Goal: Task Accomplishment & Management: Complete application form

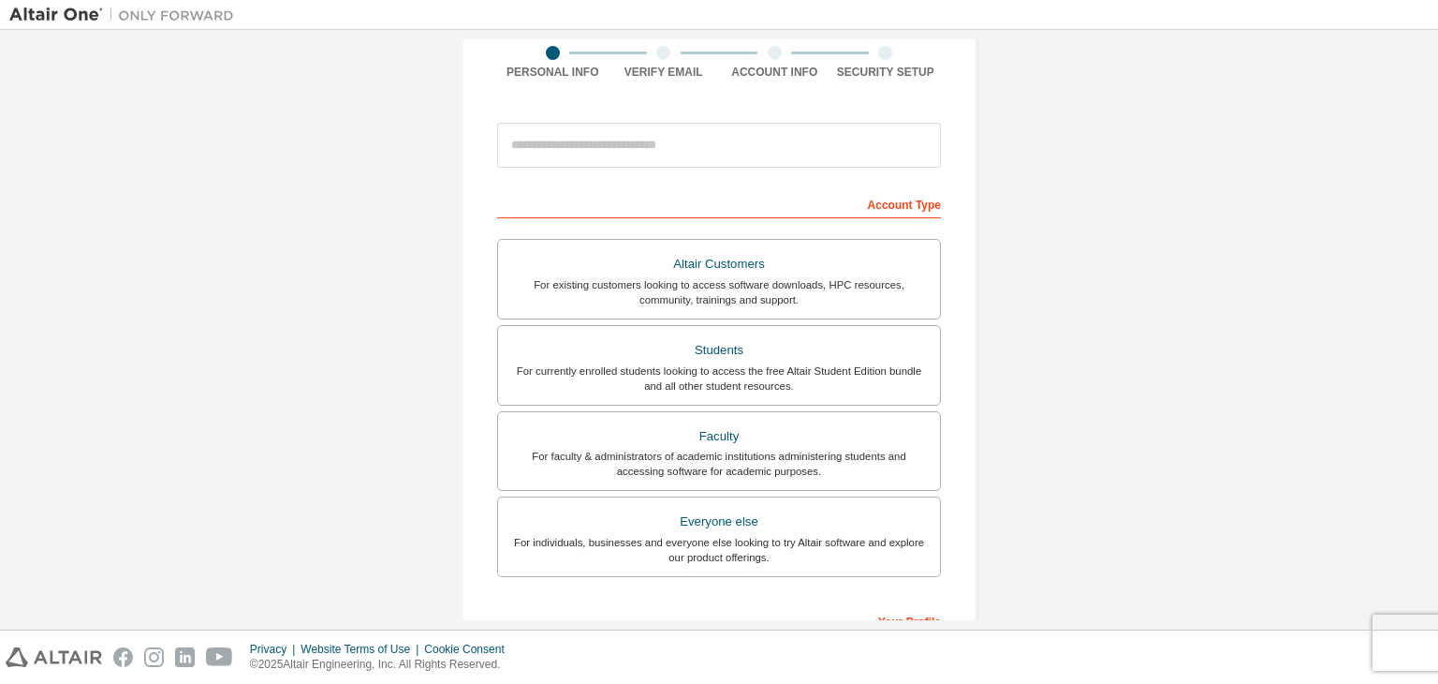
scroll to position [150, 0]
click at [614, 343] on div "Students" at bounding box center [719, 349] width 420 height 26
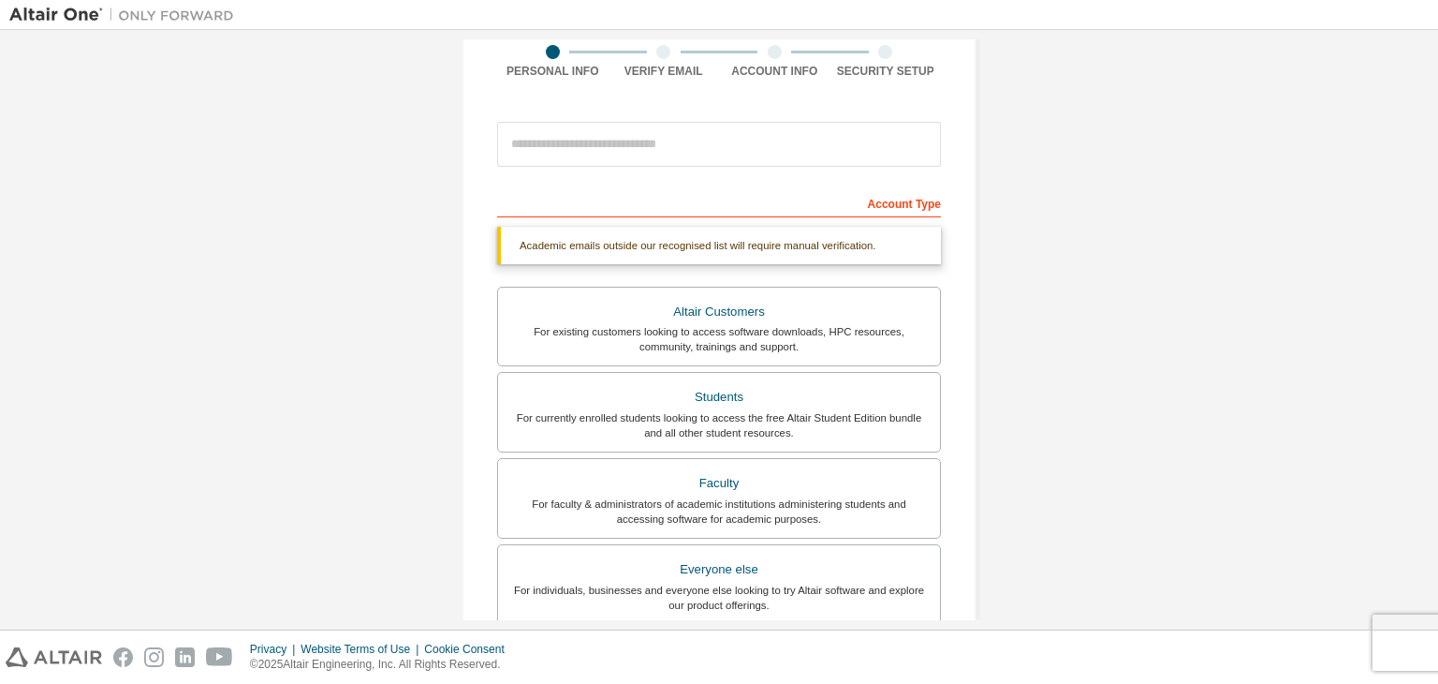
click at [632, 209] on div "Account Type" at bounding box center [719, 202] width 444 height 30
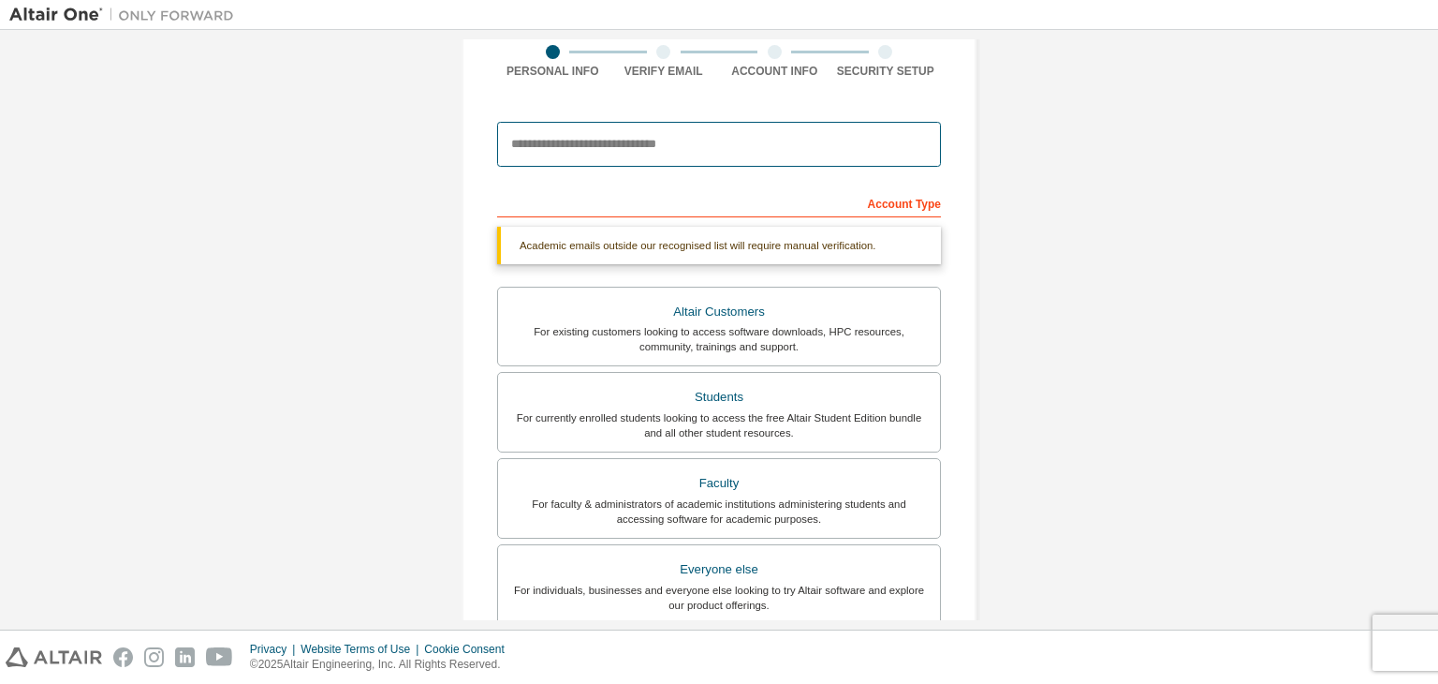
click at [641, 123] on input "email" at bounding box center [719, 144] width 444 height 45
type input "**********"
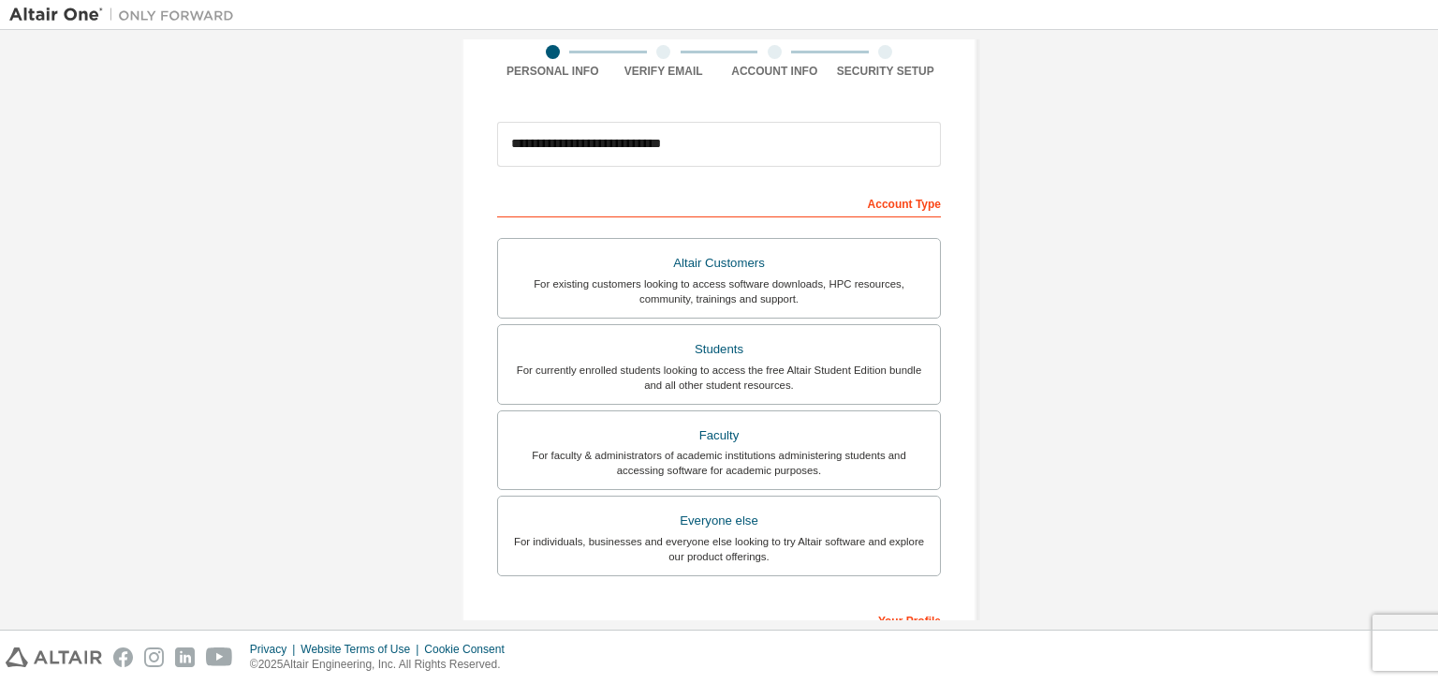
click at [369, 346] on div "**********" at bounding box center [719, 385] width 1420 height 992
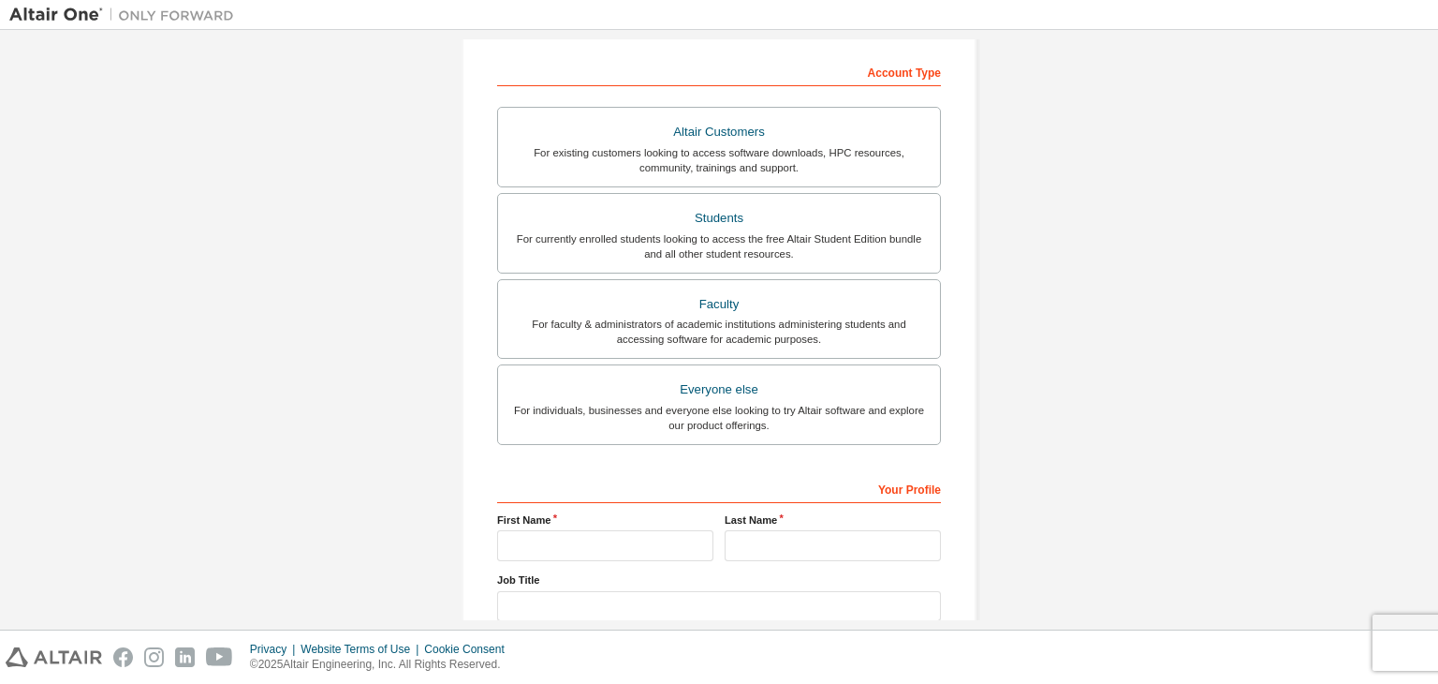
scroll to position [407, 0]
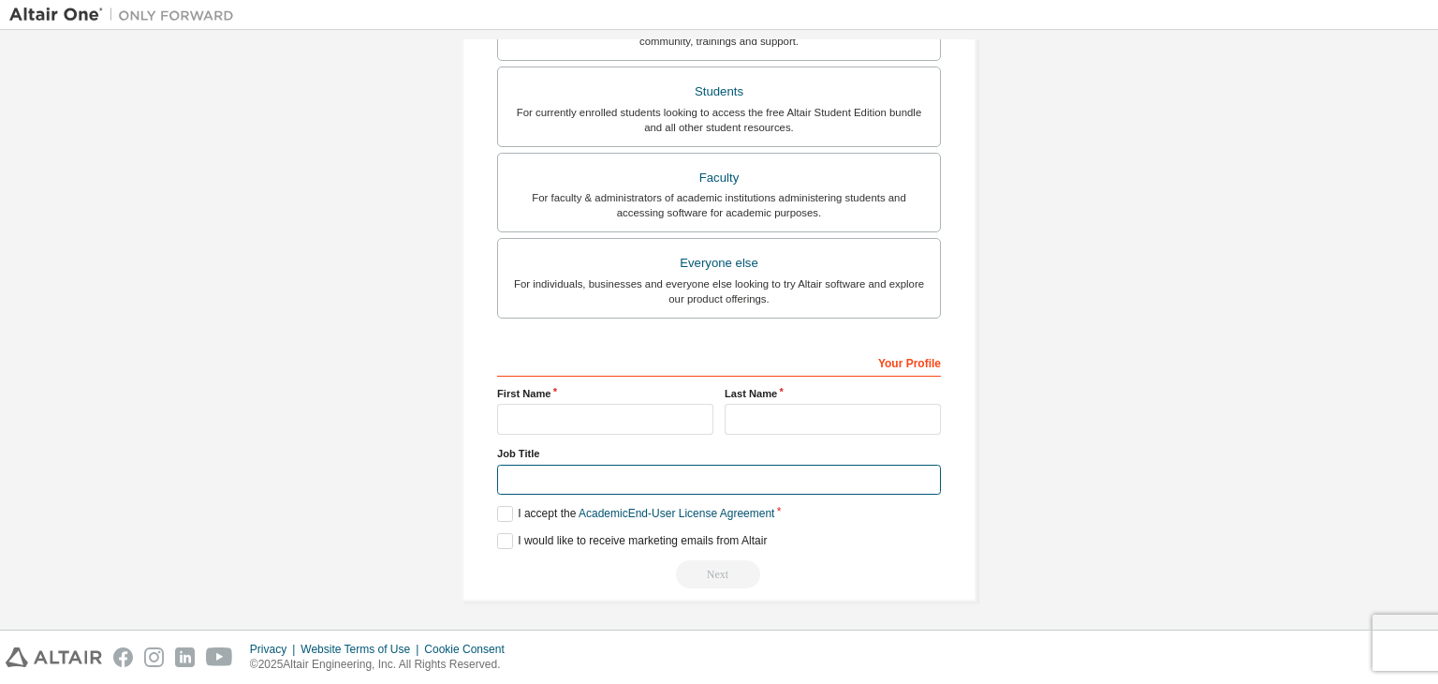
click at [615, 484] on input "text" at bounding box center [719, 479] width 444 height 31
type input "*******"
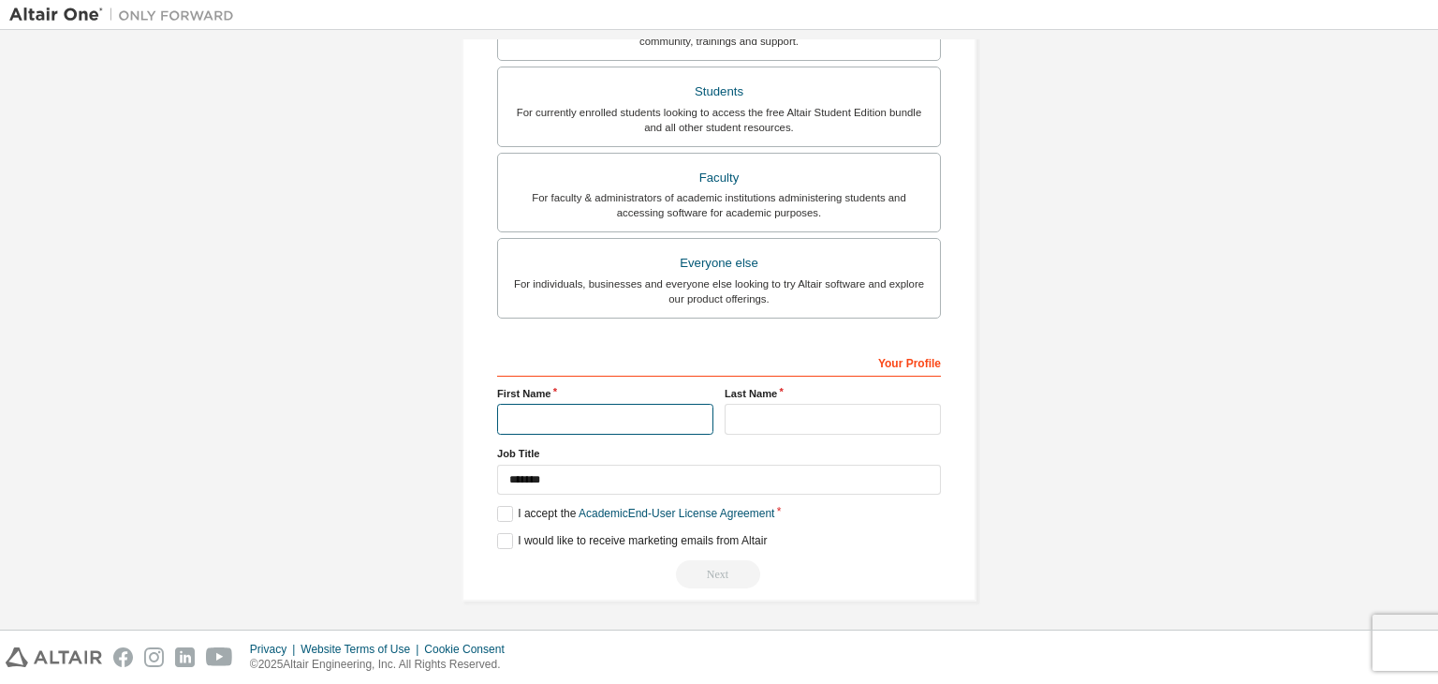
click at [543, 411] on input "text" at bounding box center [605, 419] width 216 height 31
type input "********"
click at [754, 409] on input "text" at bounding box center [833, 419] width 216 height 31
type input "**********"
click at [502, 506] on label "I accept the Academic End-User License Agreement" at bounding box center [635, 514] width 277 height 16
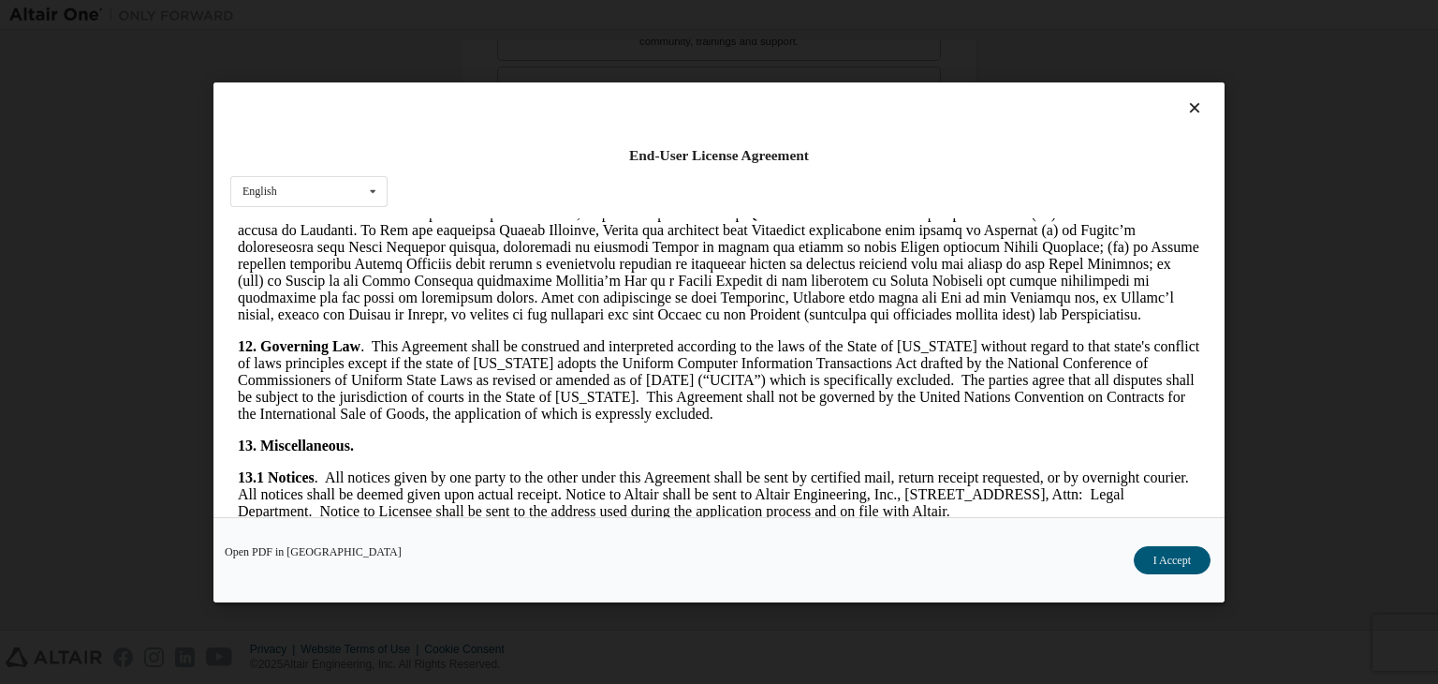
scroll to position [3129, 0]
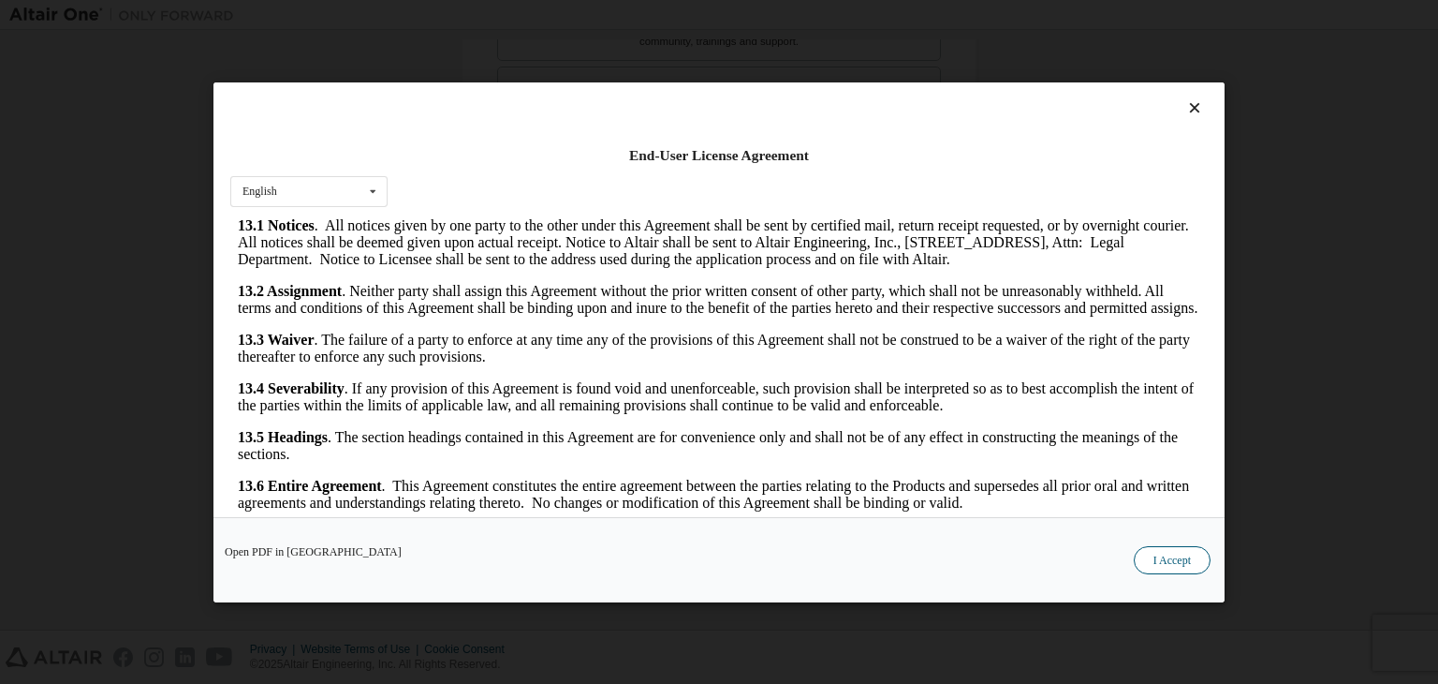
click at [1157, 552] on button "I Accept" at bounding box center [1172, 560] width 77 height 28
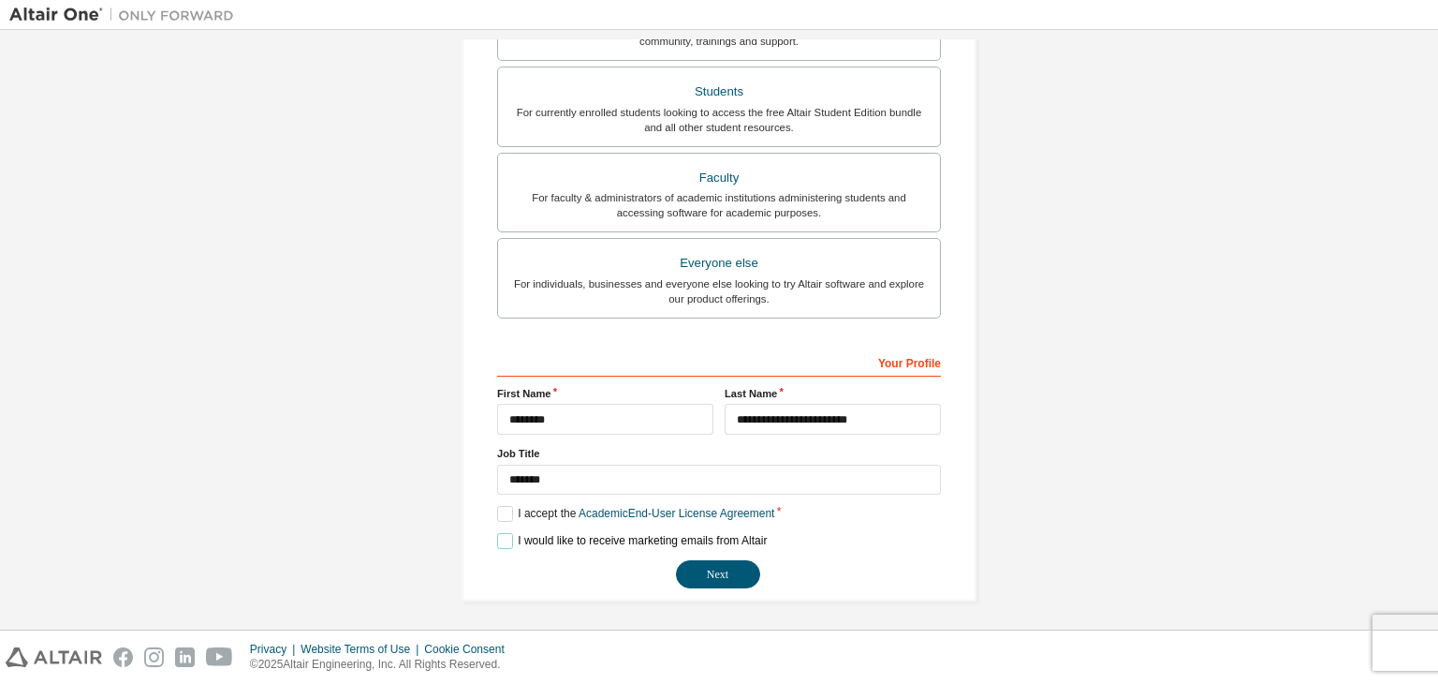
click at [497, 534] on label "I would like to receive marketing emails from Altair" at bounding box center [632, 541] width 270 height 16
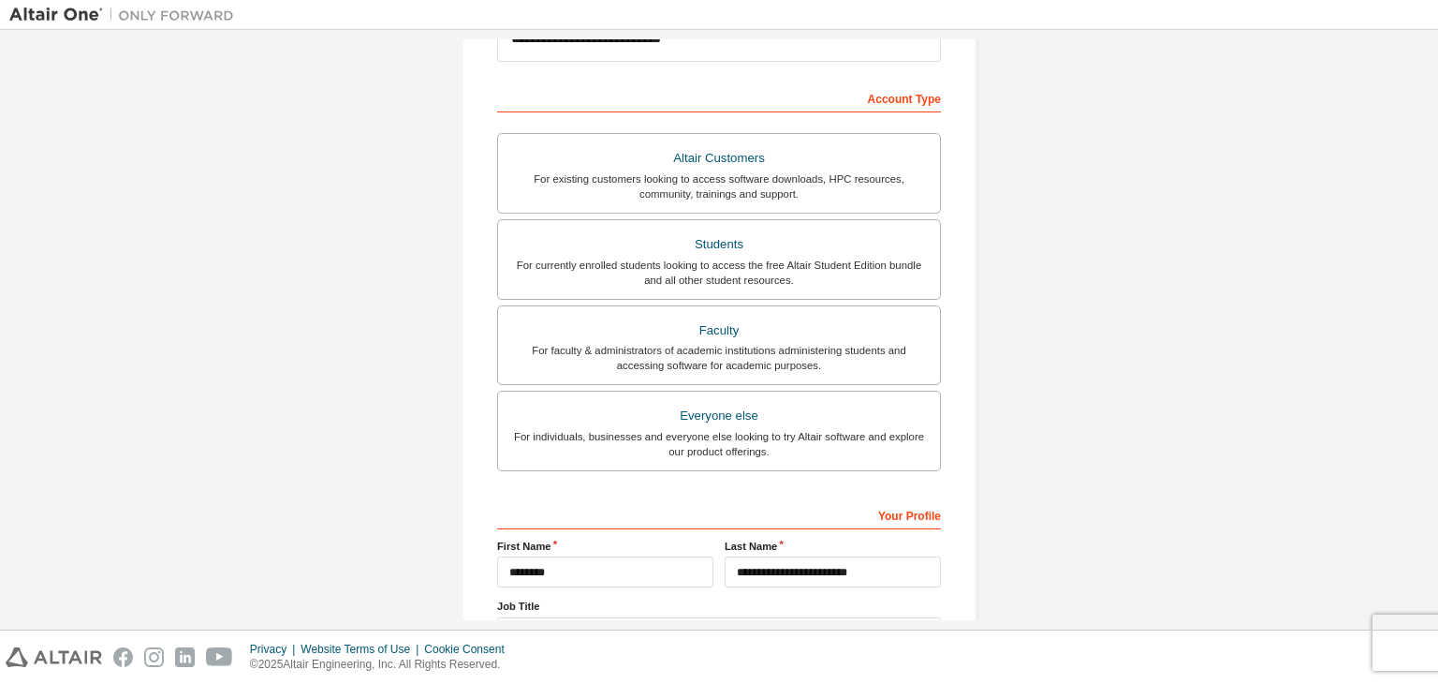
scroll to position [264, 0]
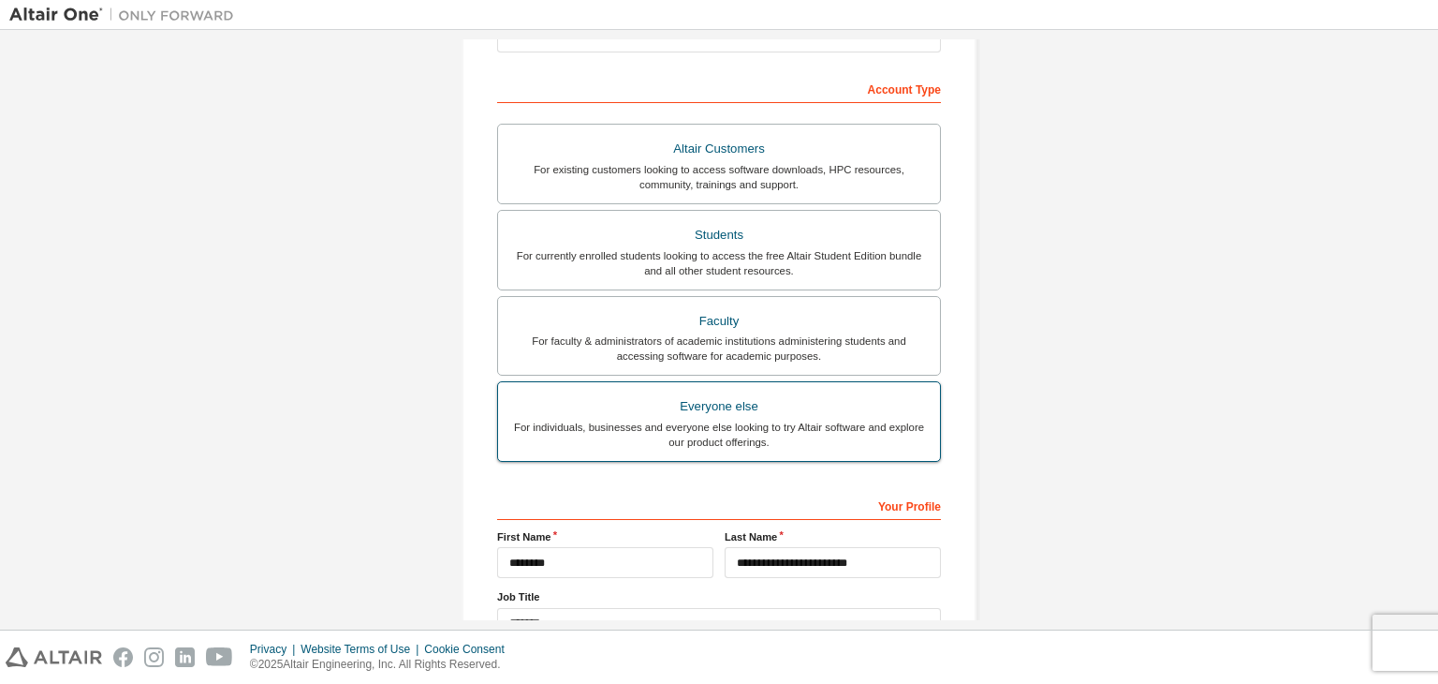
click at [639, 396] on div "Everyone else" at bounding box center [719, 406] width 420 height 26
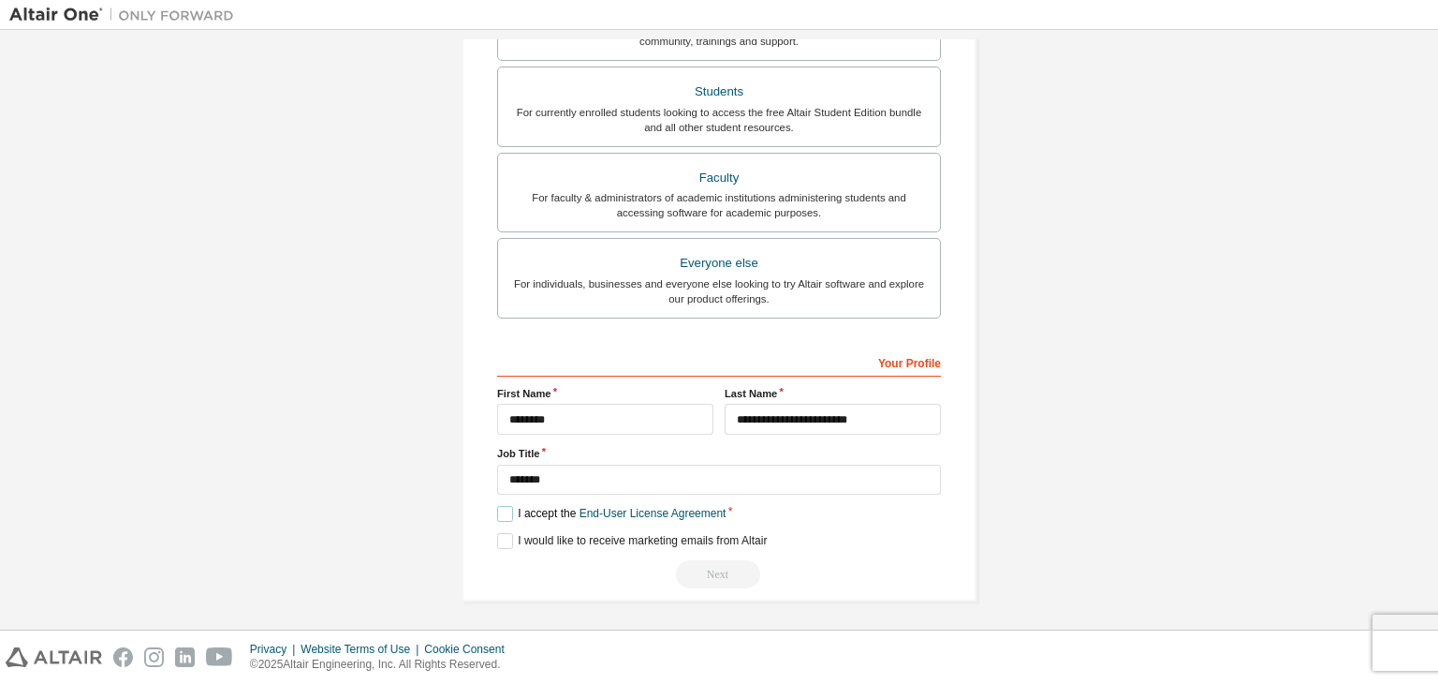
click at [498, 506] on label "I accept the End-User License Agreement" at bounding box center [611, 514] width 228 height 16
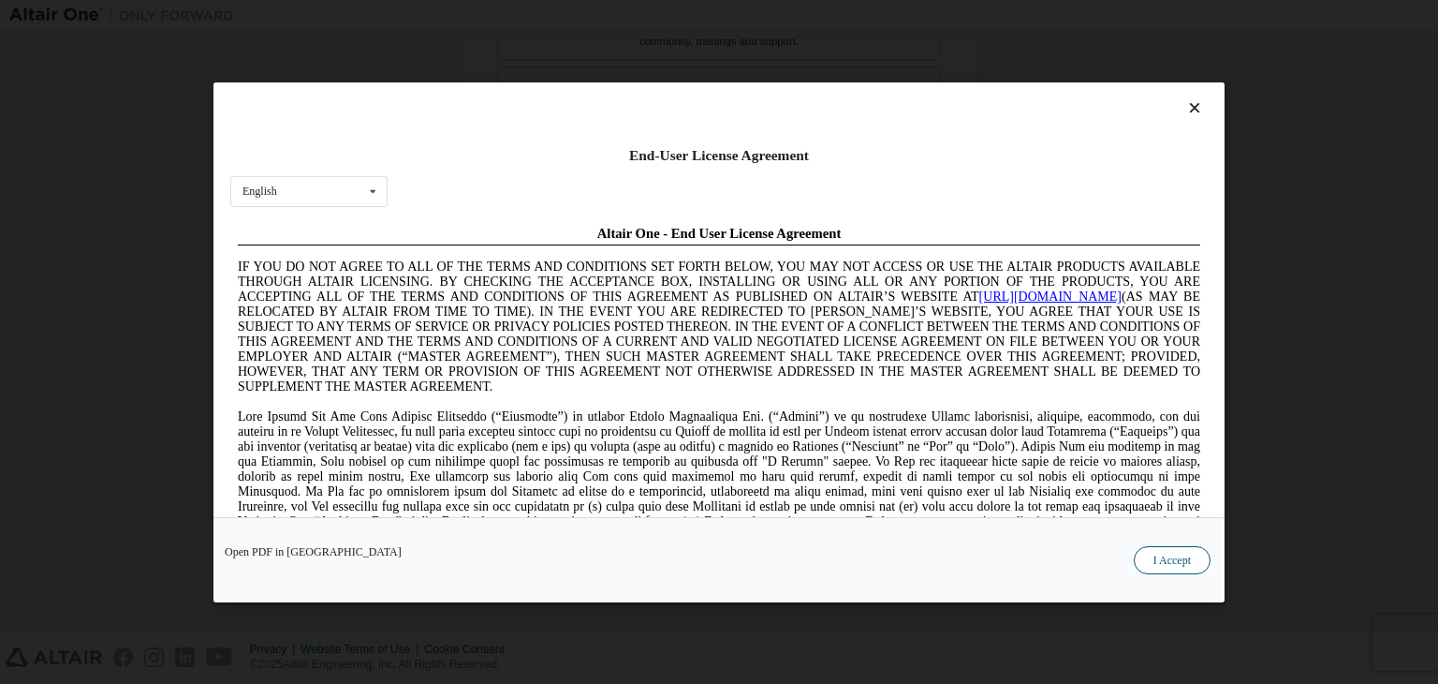
scroll to position [0, 0]
click at [1165, 556] on button "I Accept" at bounding box center [1172, 560] width 77 height 28
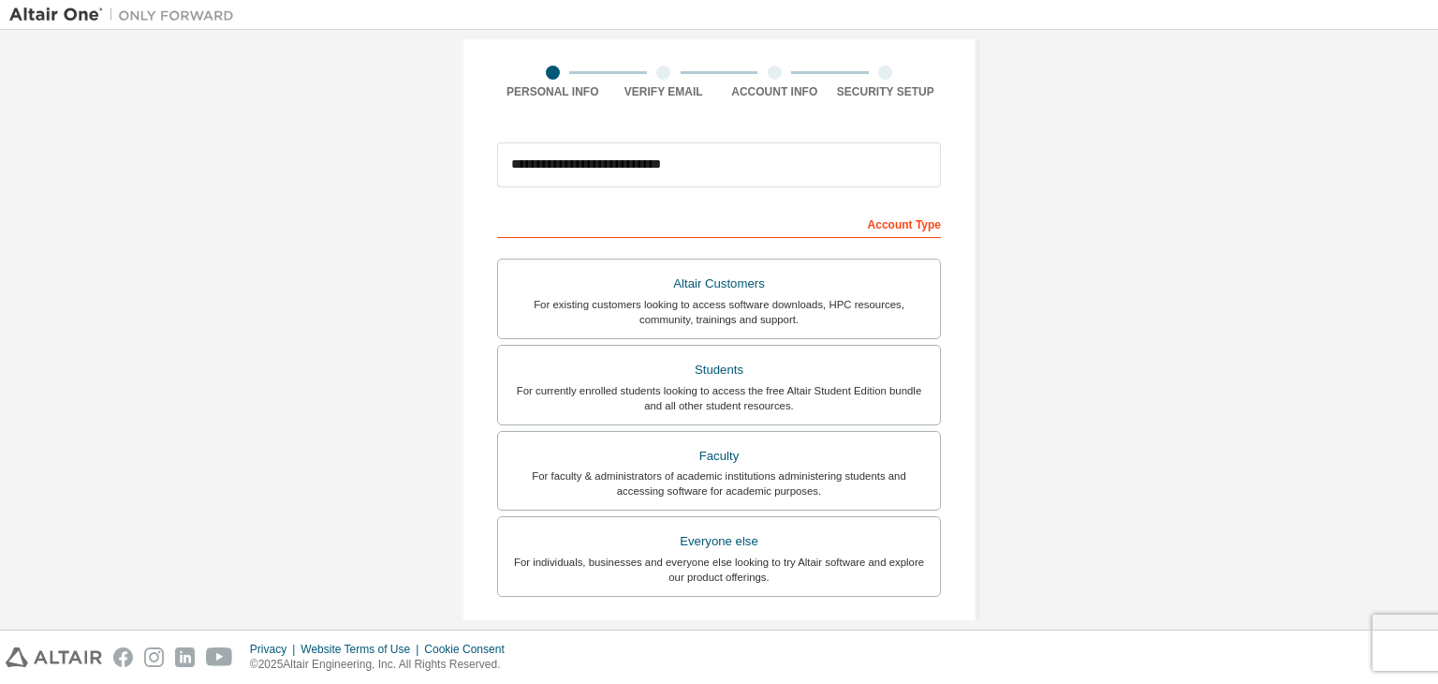
scroll to position [407, 0]
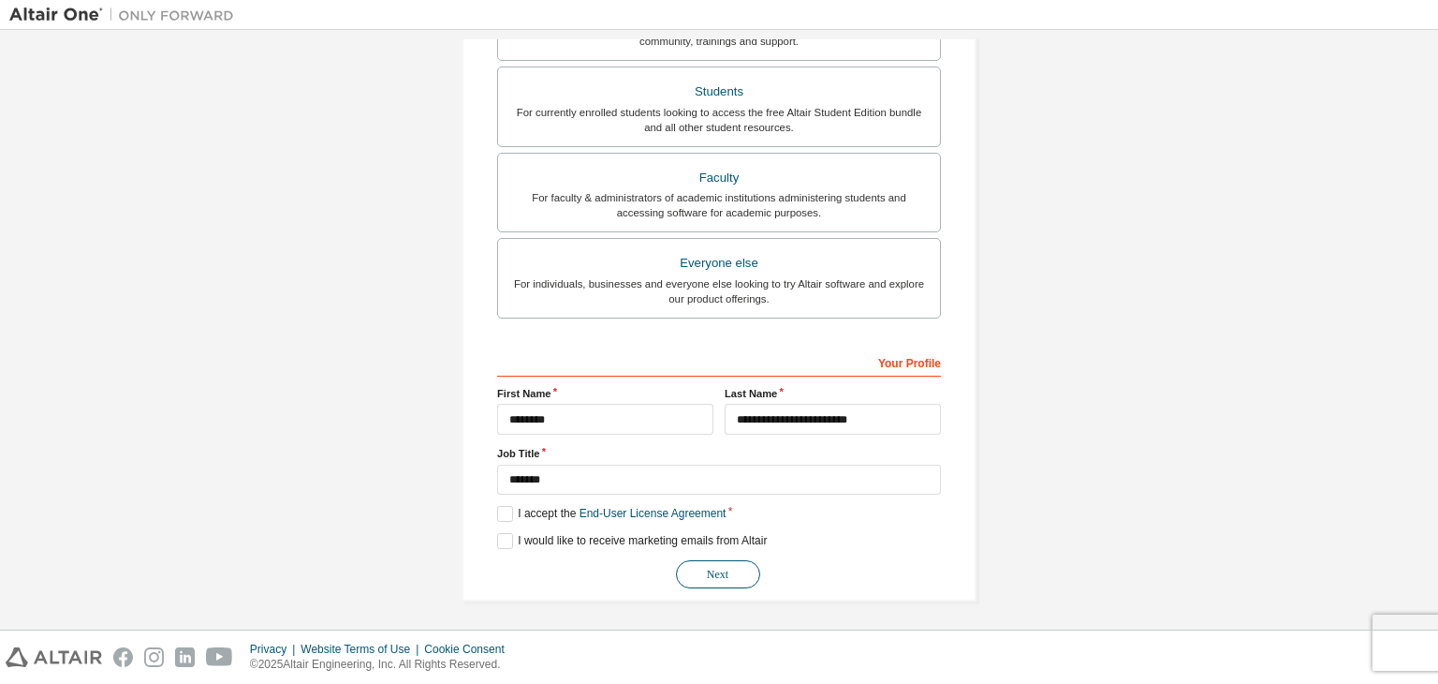
click at [728, 574] on button "Next" at bounding box center [718, 574] width 84 height 28
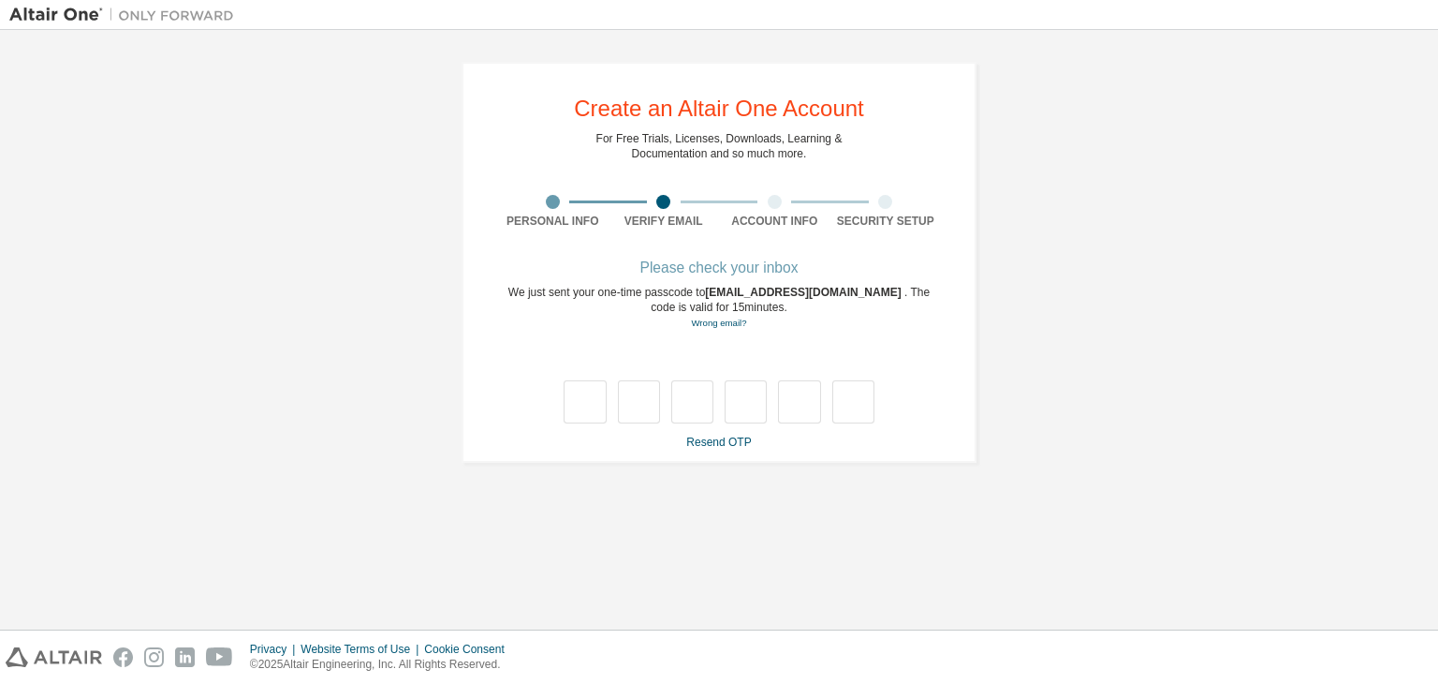
scroll to position [0, 0]
type input "*"
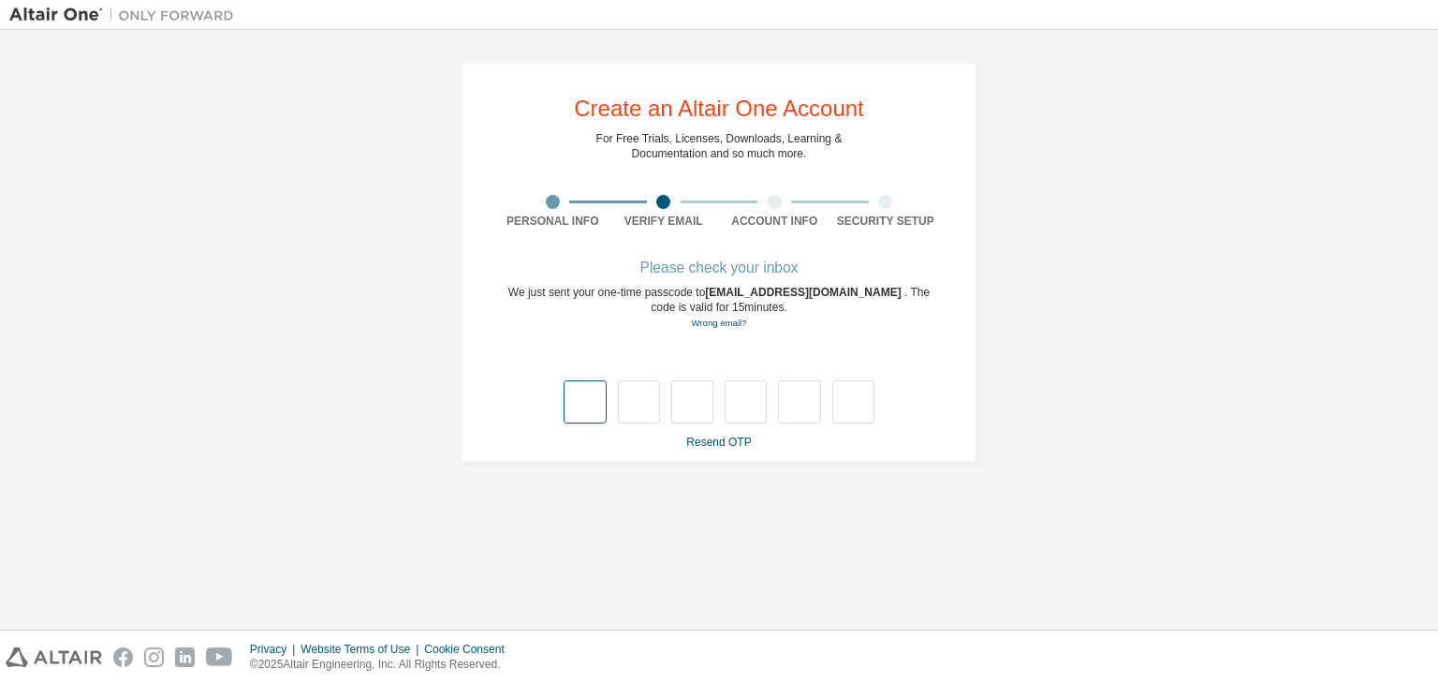
type input "*"
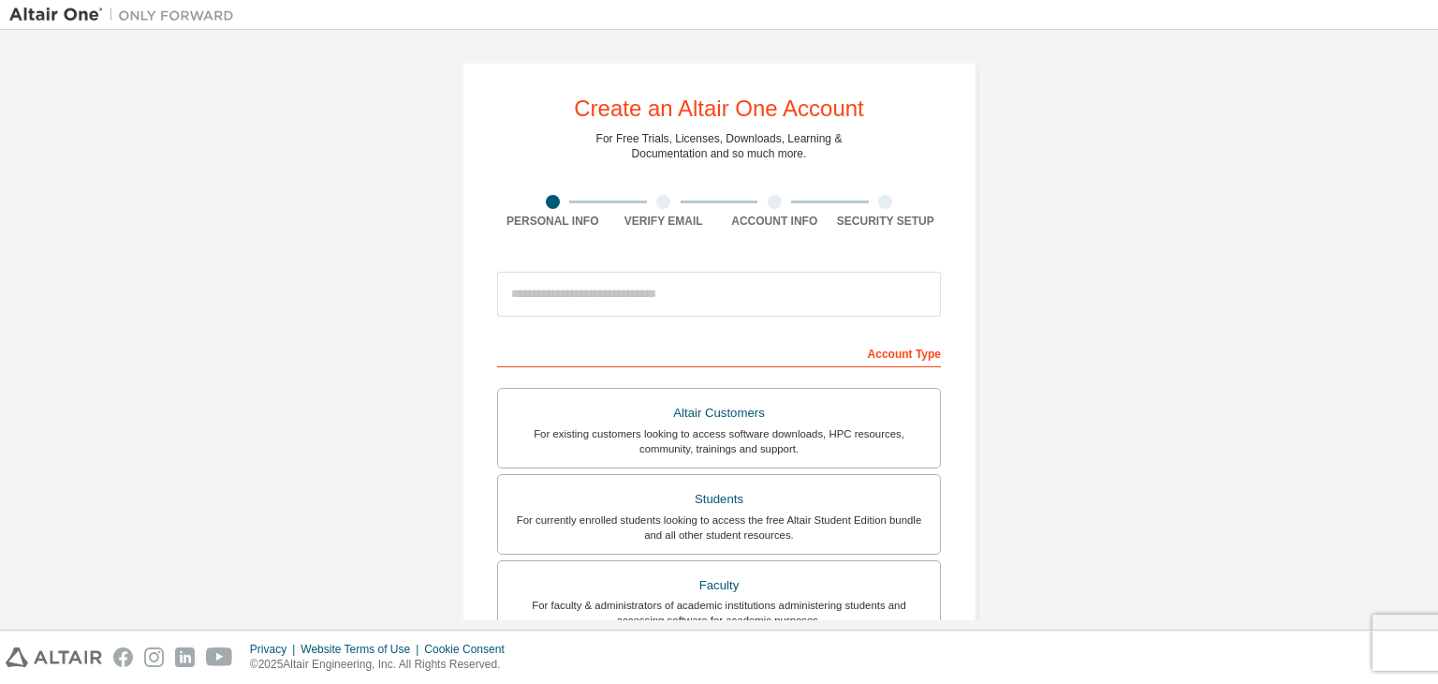
scroll to position [407, 0]
